Goal: Check status: Check status

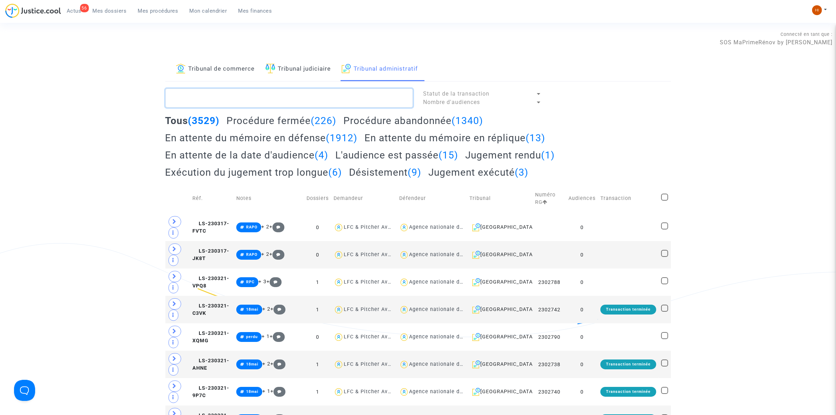
click at [317, 98] on textarea at bounding box center [288, 97] width 247 height 19
paste textarea "2501516"
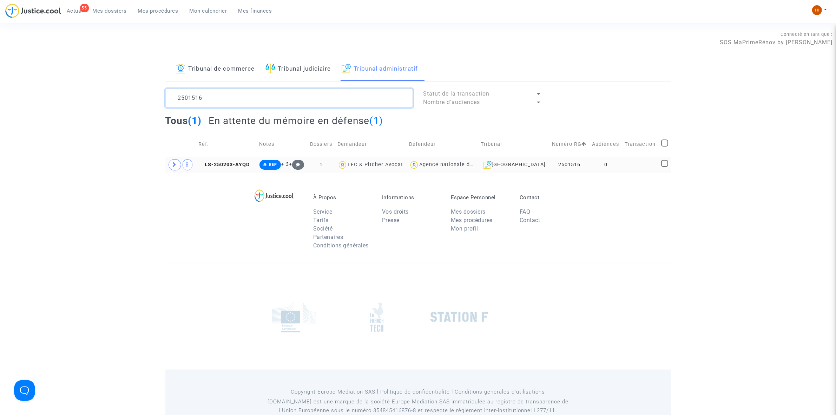
type textarea "2501516"
click at [625, 164] on td at bounding box center [640, 165] width 37 height 16
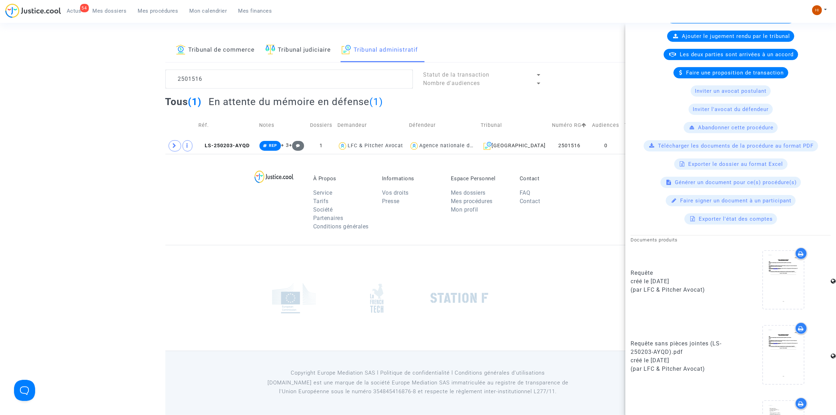
scroll to position [101, 0]
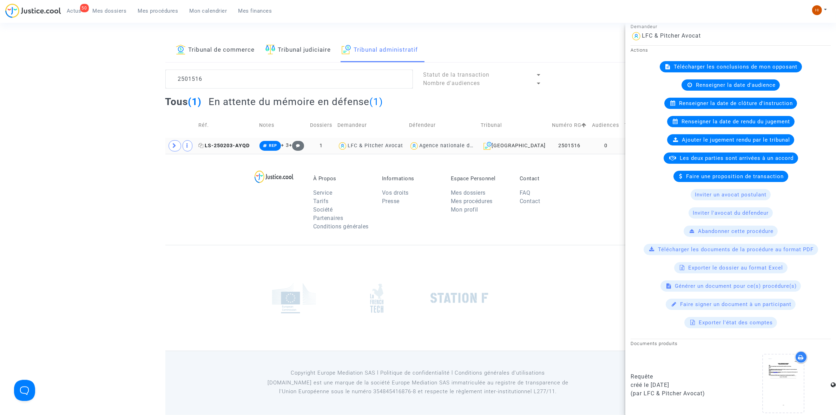
click at [239, 145] on span "LS-250203-AYQD" at bounding box center [223, 145] width 51 height 6
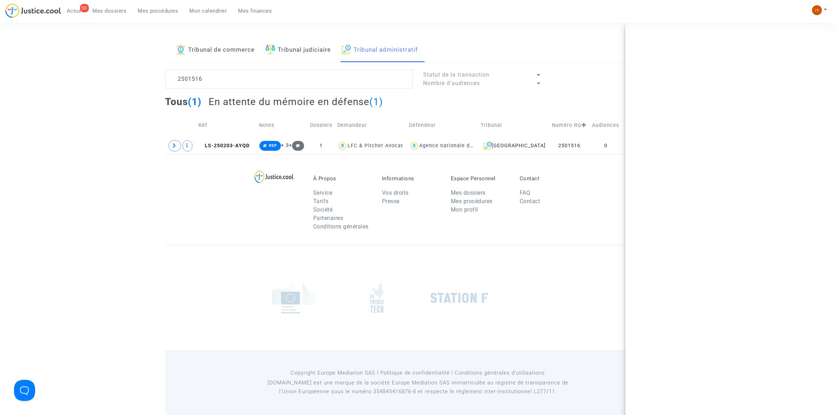
scroll to position [0, 0]
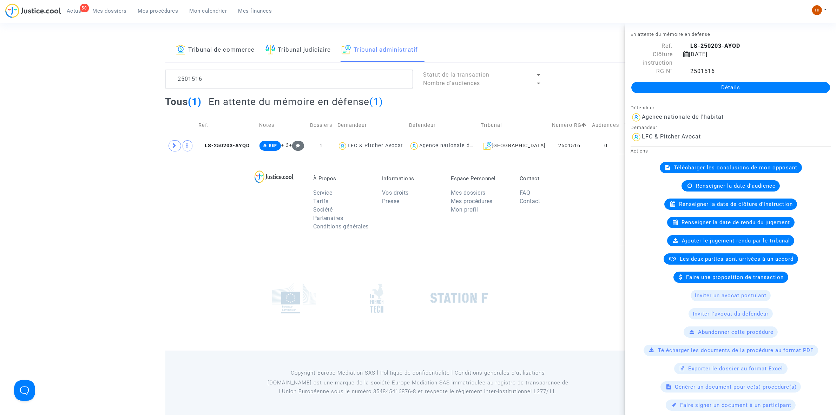
click at [674, 85] on link "Détails" at bounding box center [730, 87] width 199 height 11
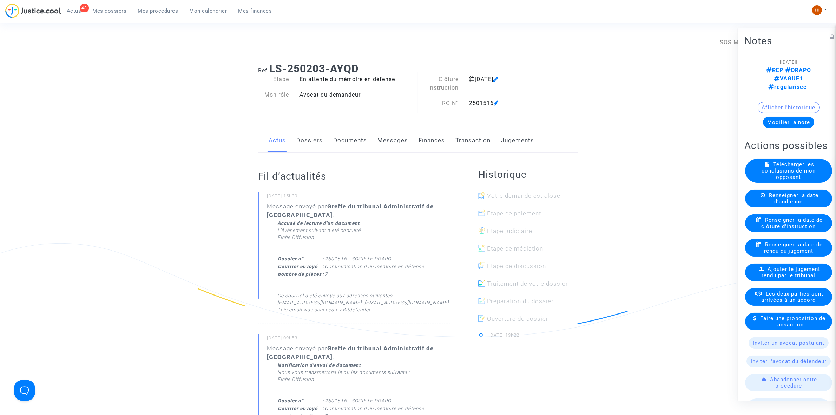
click at [342, 145] on link "Documents" at bounding box center [350, 140] width 34 height 23
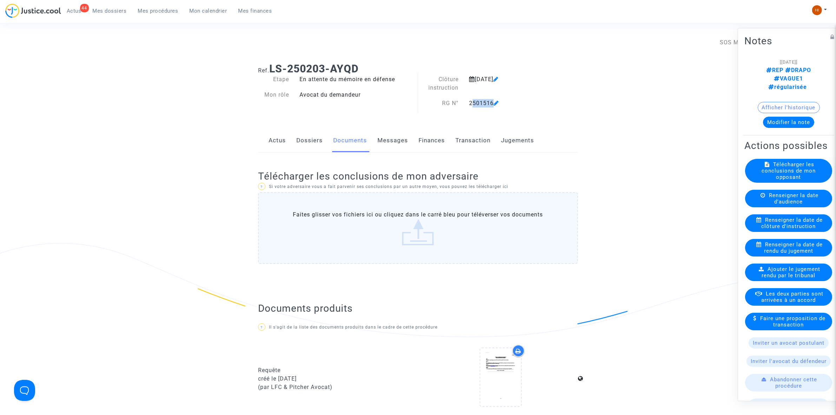
drag, startPoint x: 469, startPoint y: 104, endPoint x: 495, endPoint y: 100, distance: 27.0
click at [495, 100] on div "2501516" at bounding box center [510, 103] width 92 height 8
copy div "2501516"
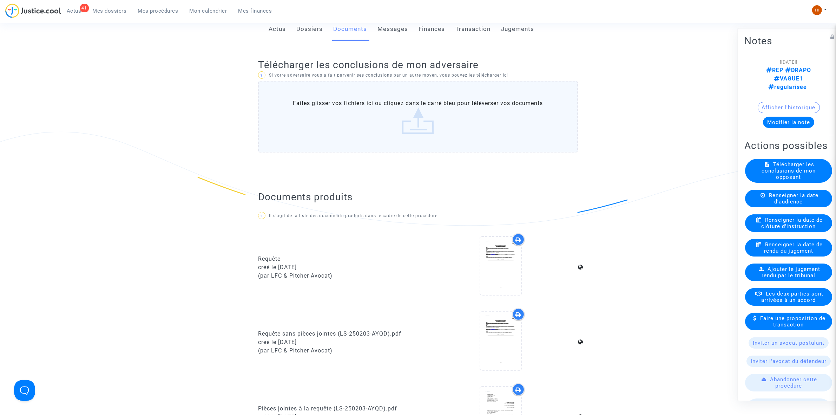
scroll to position [88, 0]
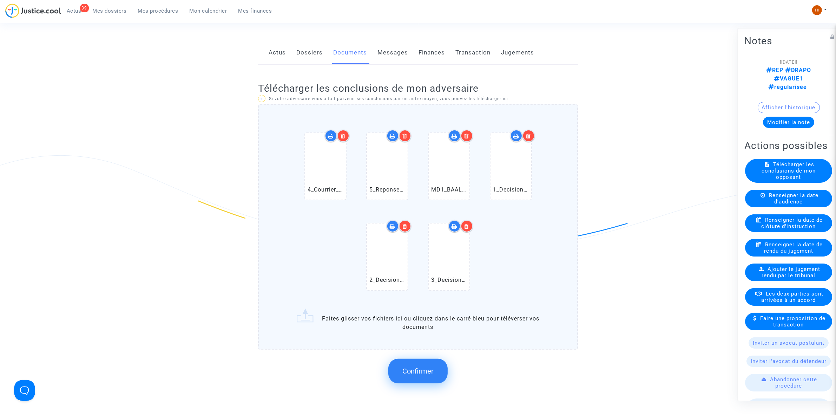
click at [418, 367] on span "Confirmer" at bounding box center [417, 370] width 31 height 8
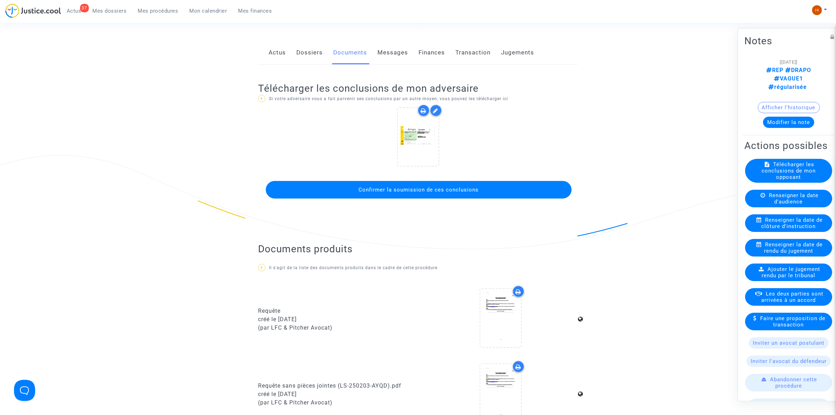
click at [399, 191] on span "Confirmer la soumission de ces conclusions" at bounding box center [419, 189] width 120 height 6
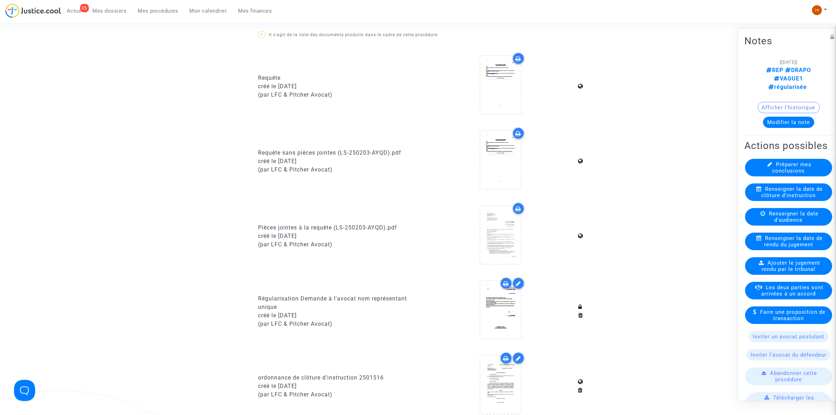
scroll to position [263, 0]
